Goal: Task Accomplishment & Management: Complete application form

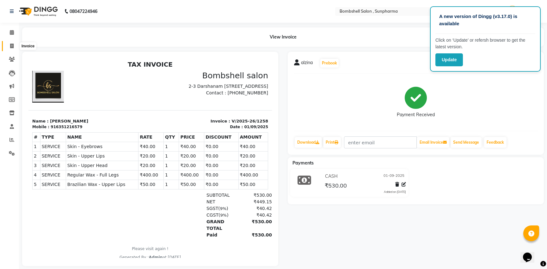
click at [13, 45] on icon at bounding box center [11, 46] width 3 height 5
select select "service"
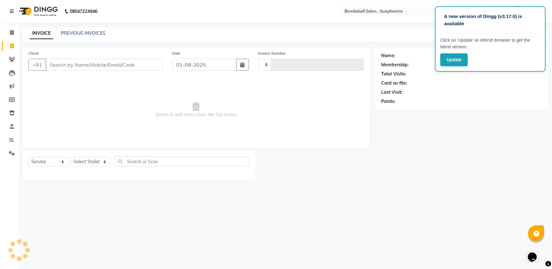
type input "1259"
select select "4965"
click at [95, 162] on select "Select Stylist" at bounding box center [91, 162] width 40 height 10
select select "76568"
click at [71, 157] on select "Select Stylist [PERSON_NAME] Ananta [PERSON_NAME] [PERSON_NAME] dhanlaxmi poona…" at bounding box center [91, 162] width 40 height 10
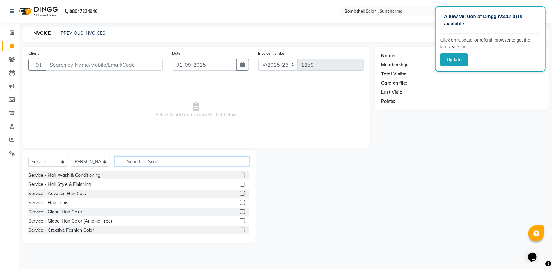
click at [145, 164] on input "text" at bounding box center [182, 162] width 134 height 10
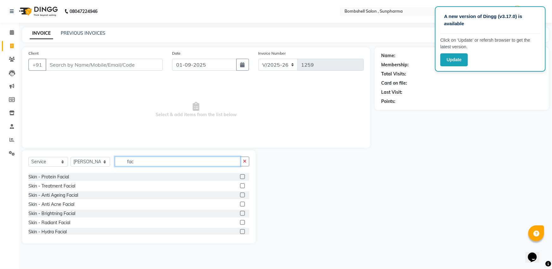
scroll to position [28, 0]
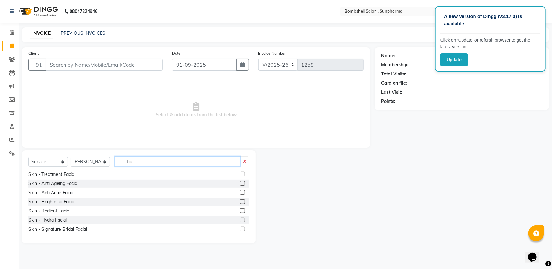
type input "fac"
